Goal: Transaction & Acquisition: Purchase product/service

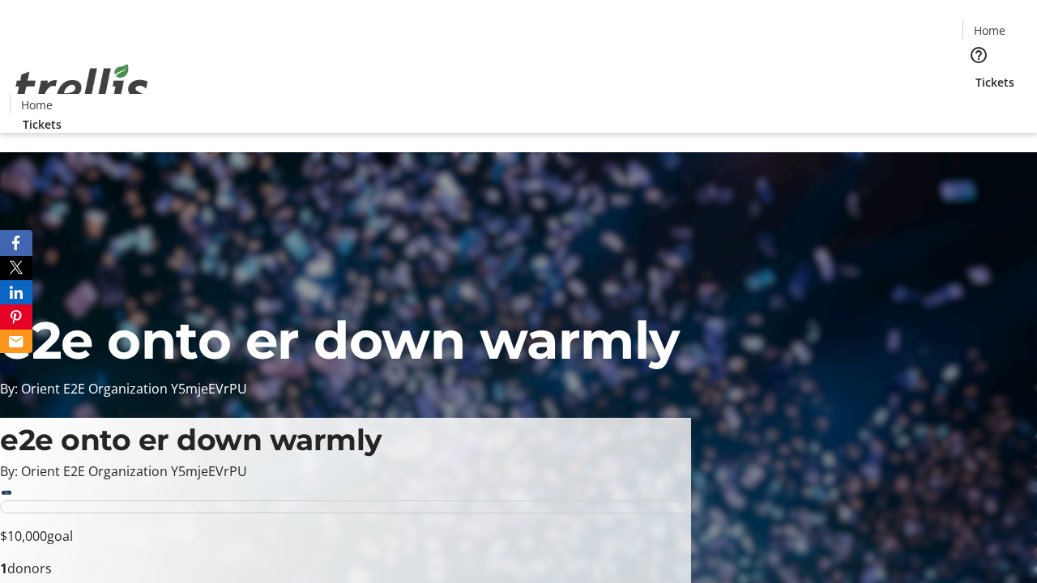
click at [976, 74] on span "Tickets" at bounding box center [995, 82] width 39 height 17
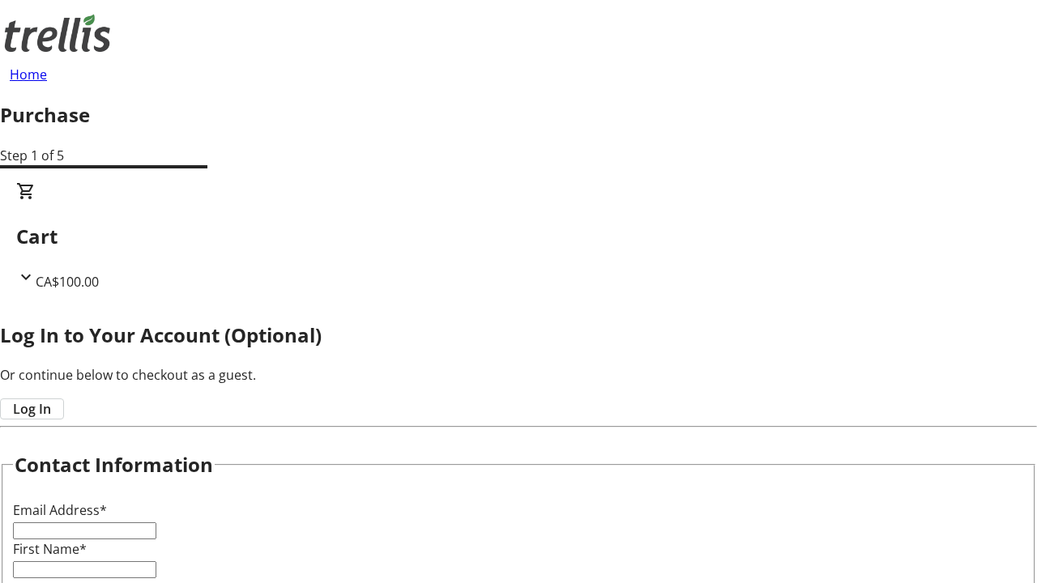
type input "FREE"
type input "[PERSON_NAME][EMAIL_ADDRESS][DOMAIN_NAME]"
type input "[PERSON_NAME]"
